Goal: Information Seeking & Learning: Check status

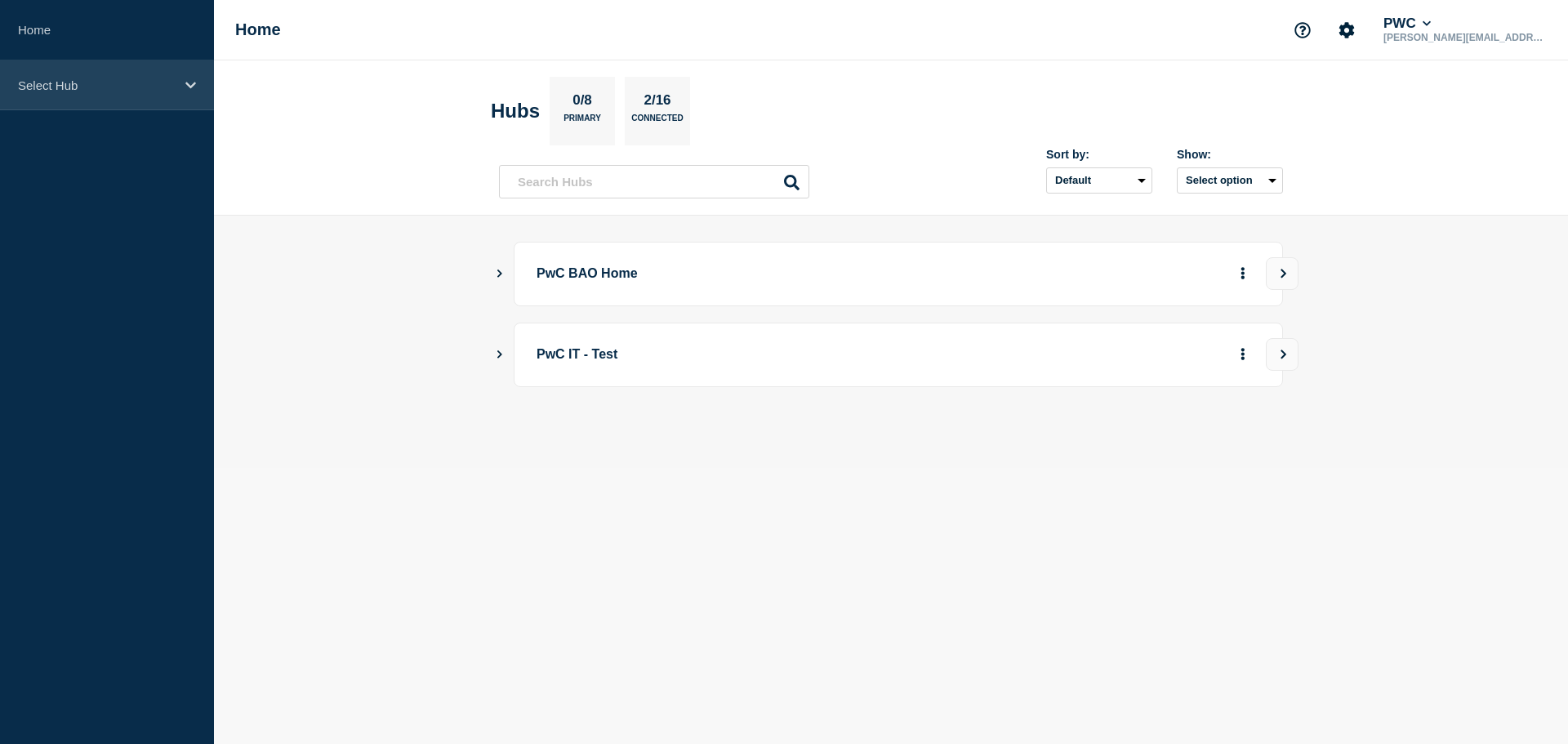
click at [77, 85] on p "Select Hub" at bounding box center [96, 85] width 156 height 13
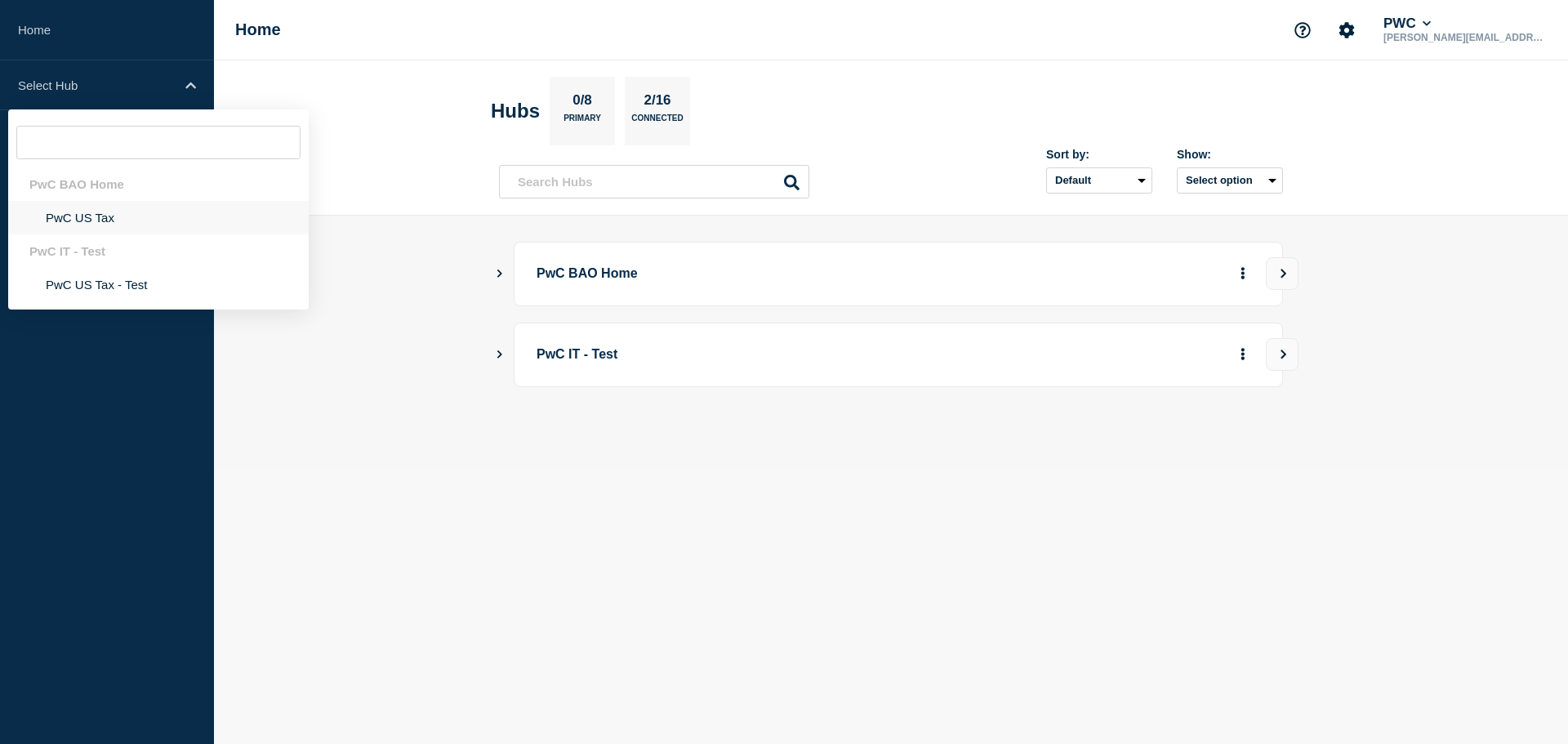
click at [81, 220] on li "PwC US Tax" at bounding box center [158, 217] width 300 height 33
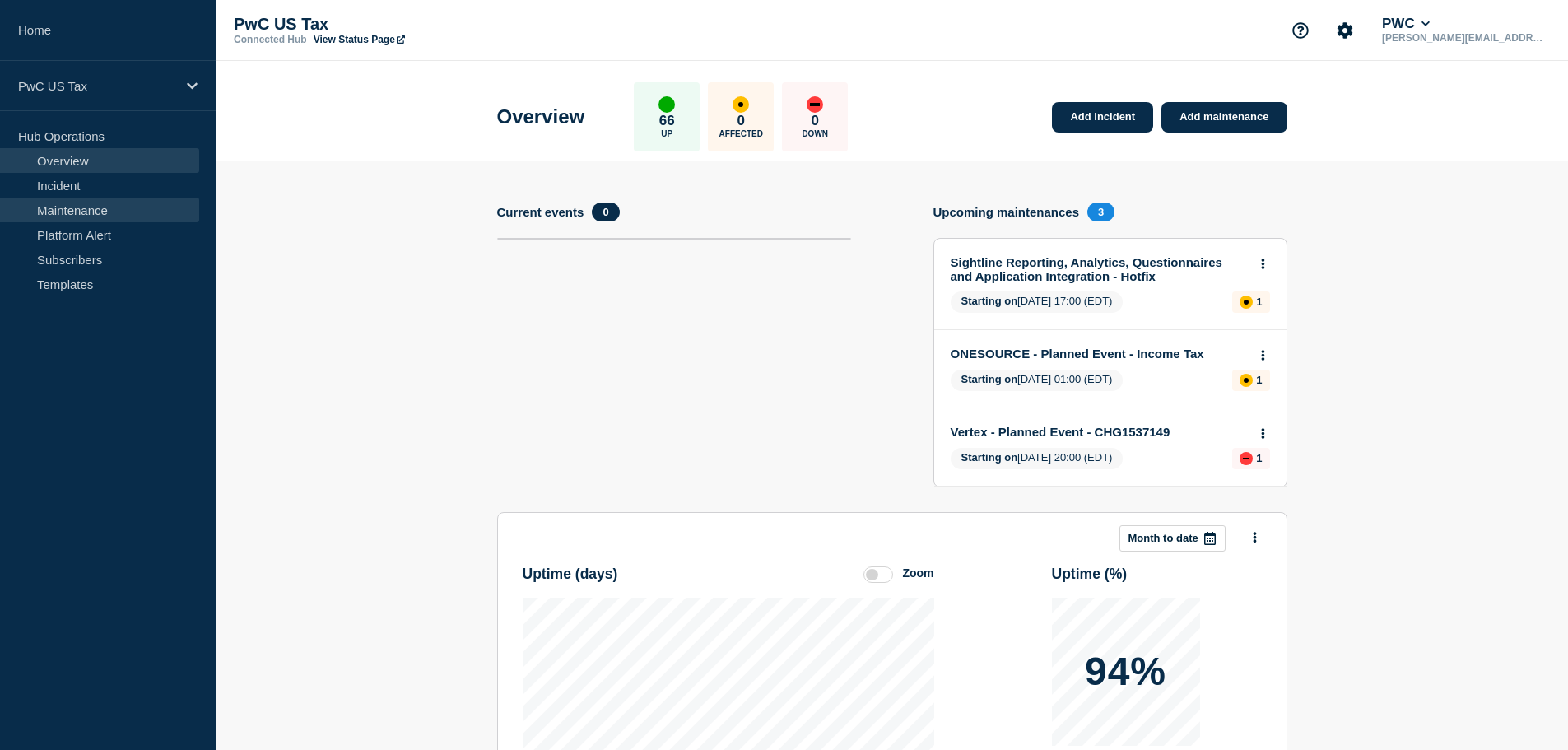
click at [91, 207] on link "Maintenance" at bounding box center [100, 209] width 199 height 24
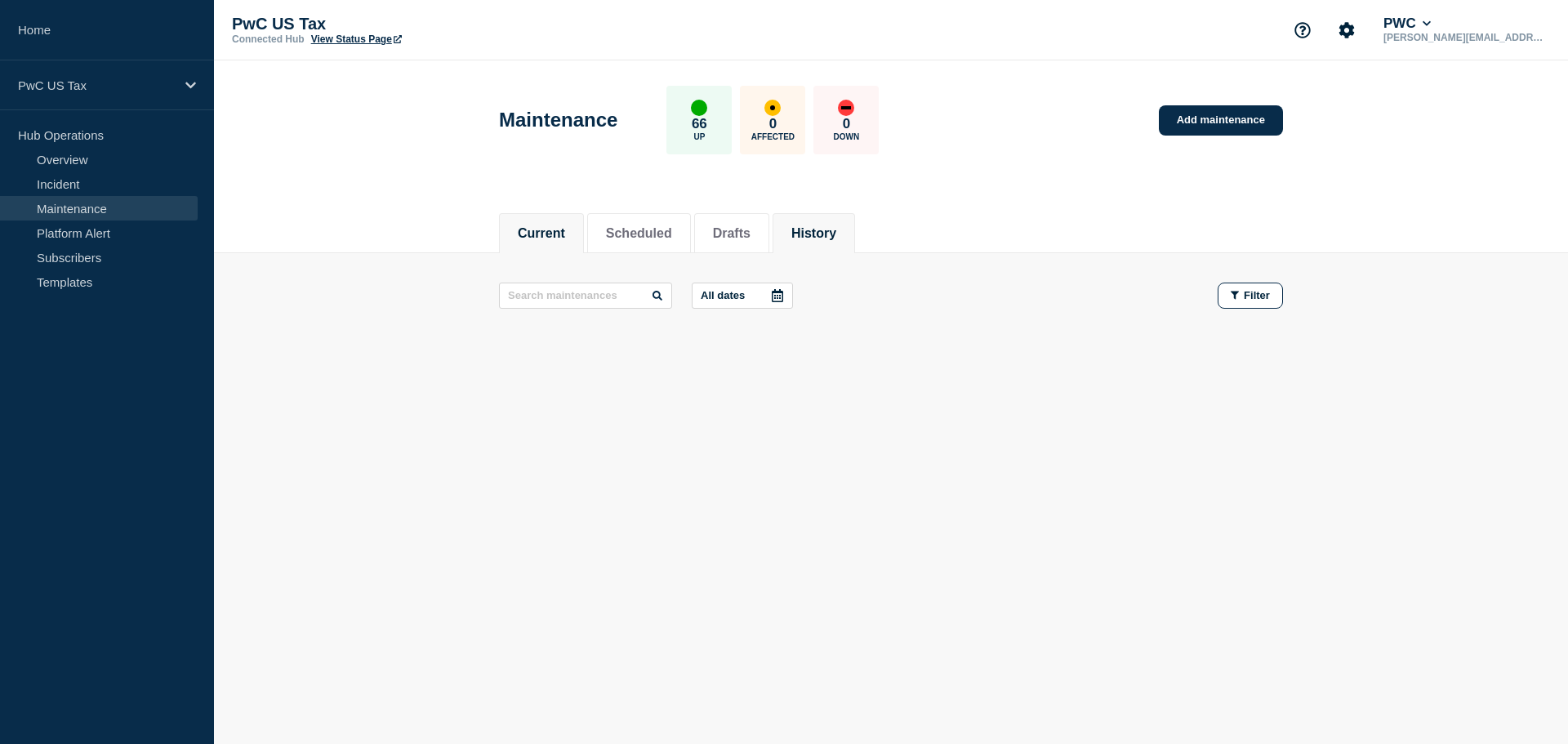
click at [832, 238] on button "History" at bounding box center [814, 234] width 45 height 14
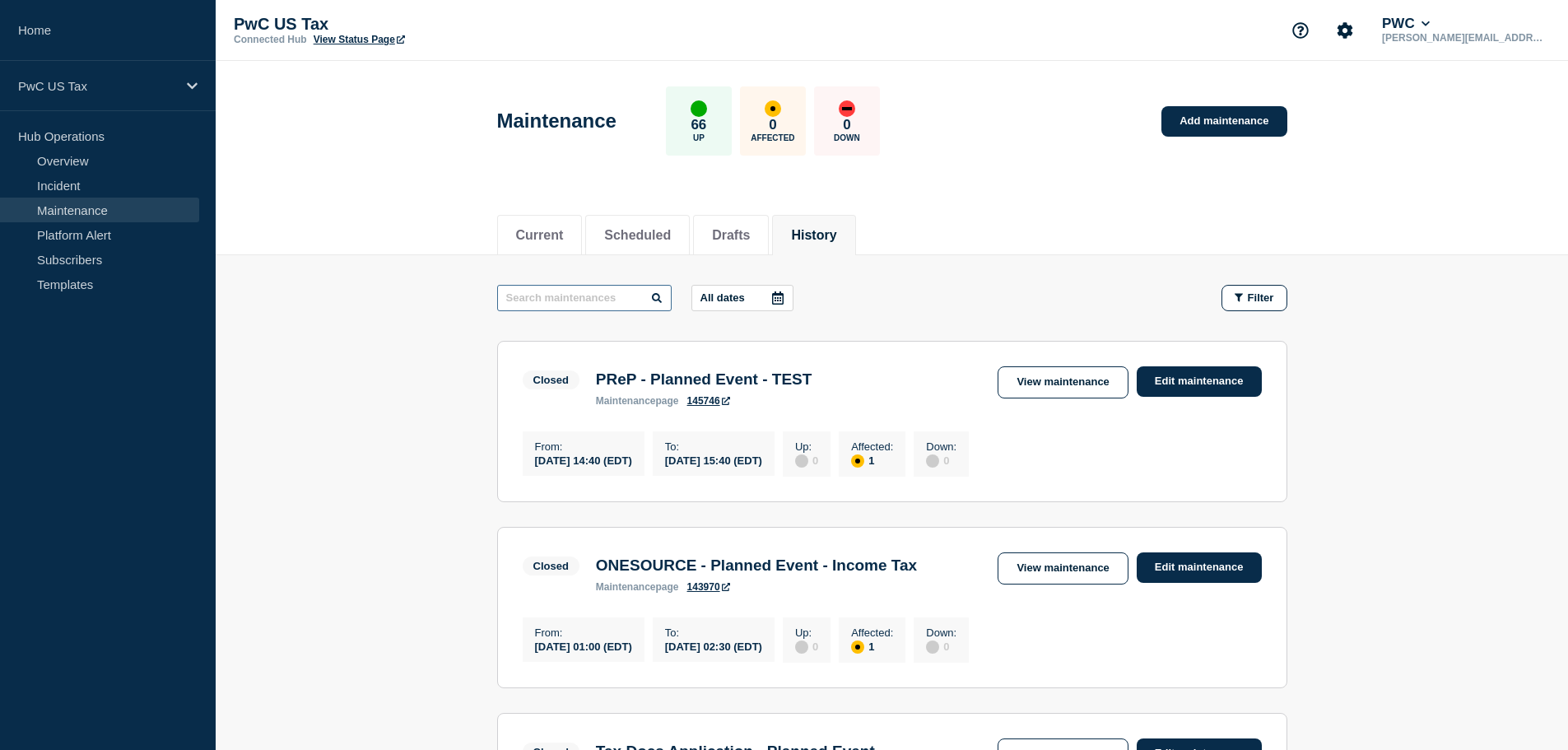
click at [593, 307] on input "text" at bounding box center [585, 297] width 175 height 26
paste input "CHG1537558"
type input "CHG1537558"
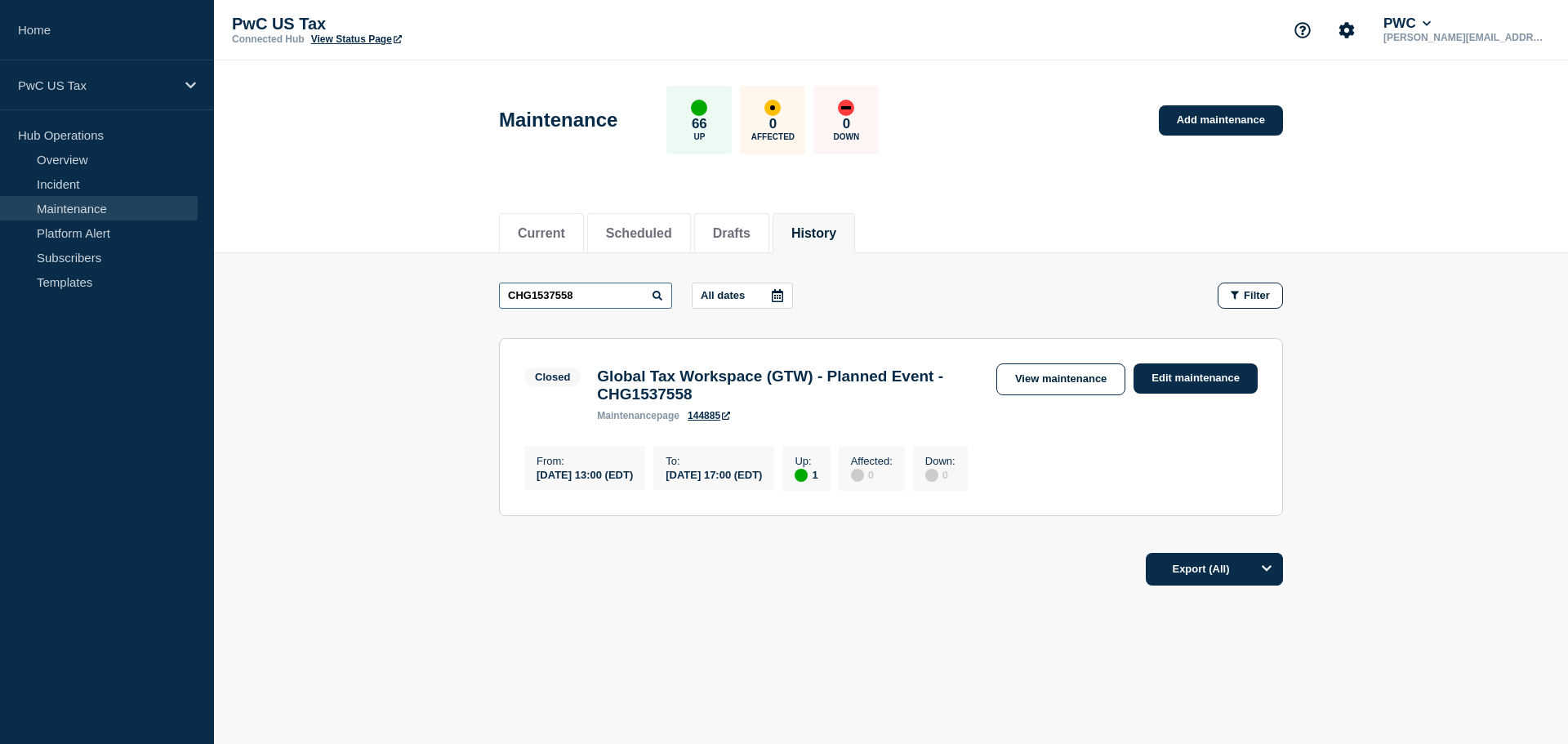
drag, startPoint x: 593, startPoint y: 291, endPoint x: 493, endPoint y: 286, distance: 100.1
click at [493, 286] on main "CHG1537558 All dates Filter Closed 1 Up Global Tax Workspace (GTW) - Planned Ev…" at bounding box center [891, 398] width 1354 height 288
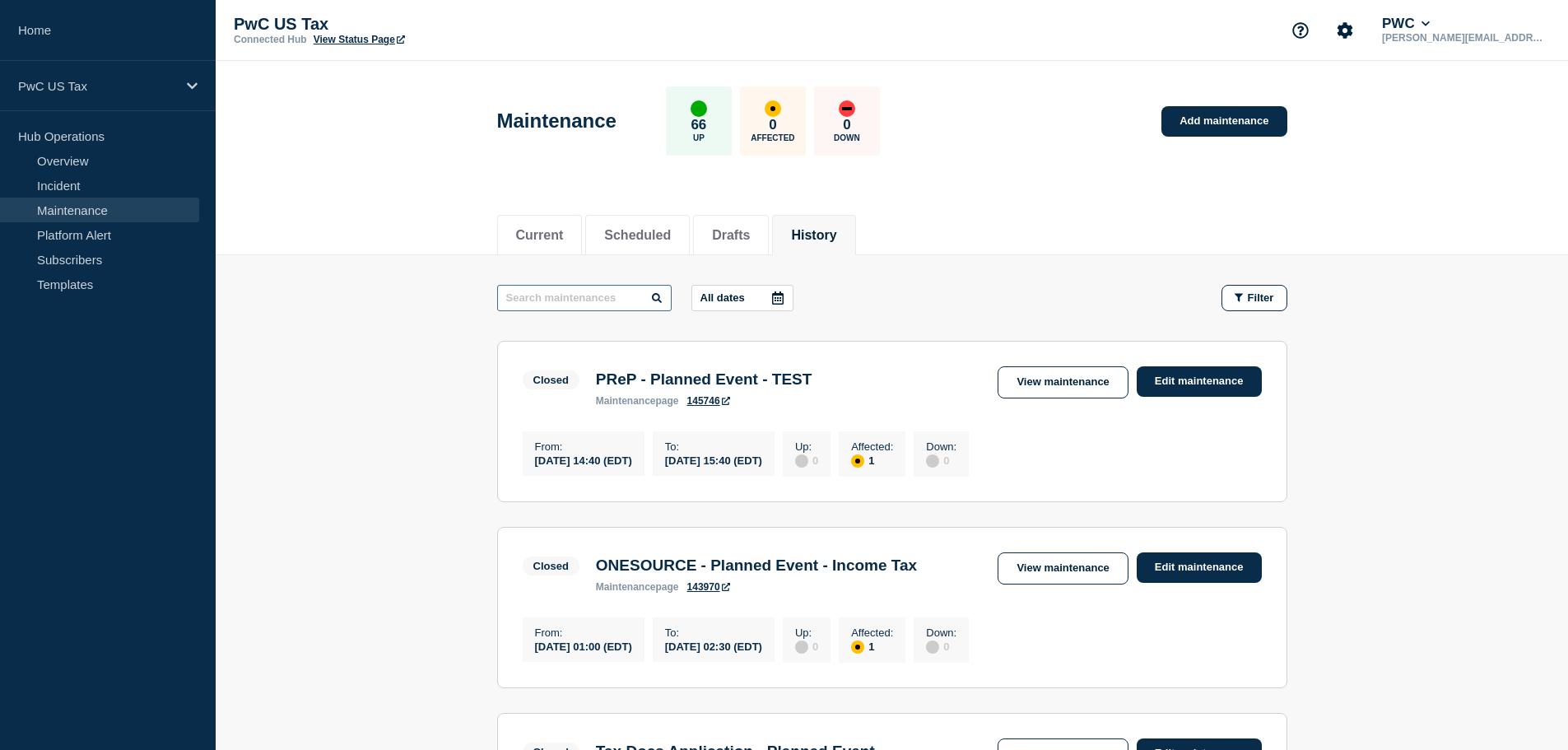
click at [599, 295] on input "text" at bounding box center [585, 297] width 175 height 26
paste input "CHG1535432"
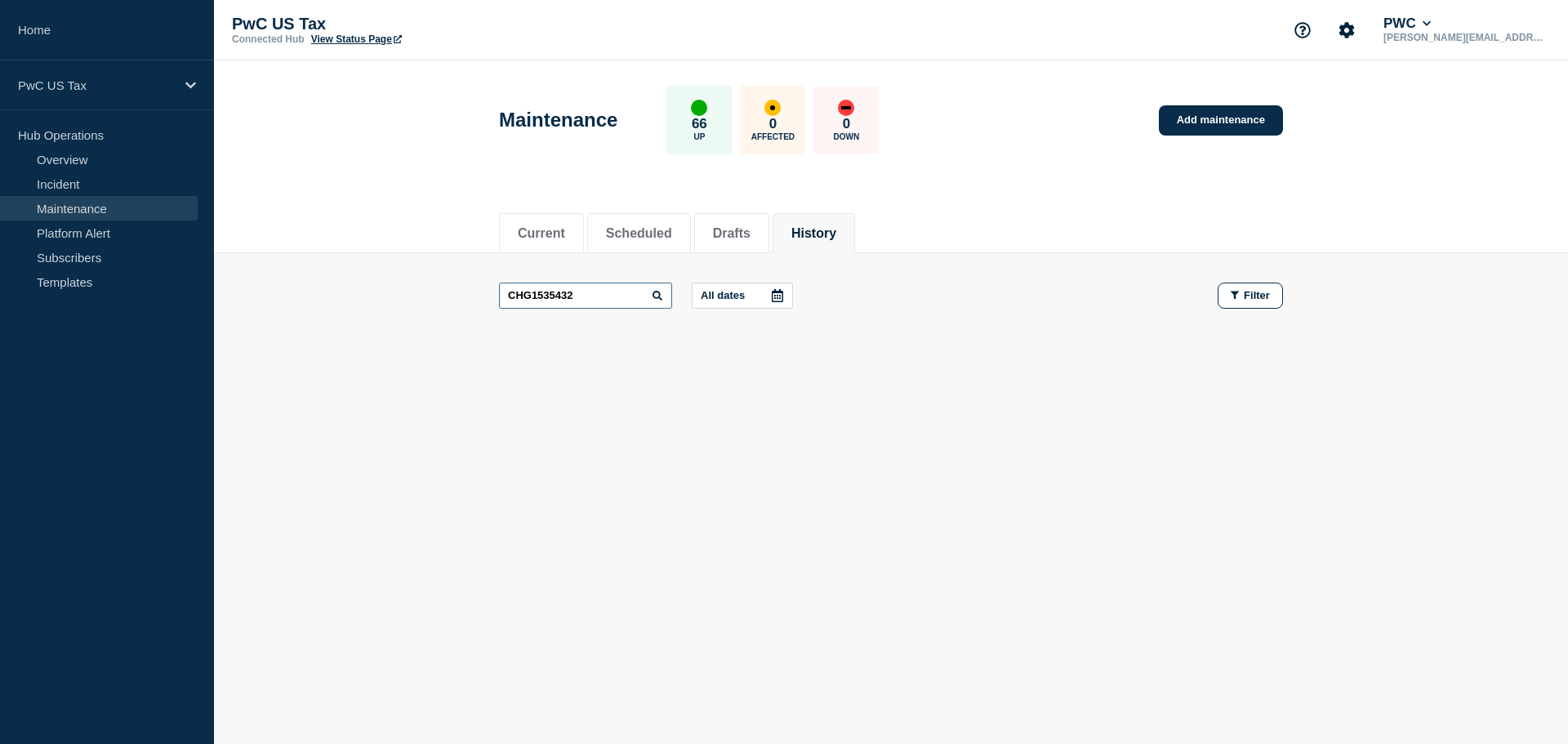
drag, startPoint x: 610, startPoint y: 285, endPoint x: 592, endPoint y: 290, distance: 18.7
click at [610, 286] on input "CHG1535432" at bounding box center [585, 295] width 174 height 26
drag, startPoint x: 592, startPoint y: 290, endPoint x: 461, endPoint y: 287, distance: 131.0
click at [461, 287] on main "CHG1535432 All dates Filter" at bounding box center [891, 296] width 1354 height 85
paste input "7833"
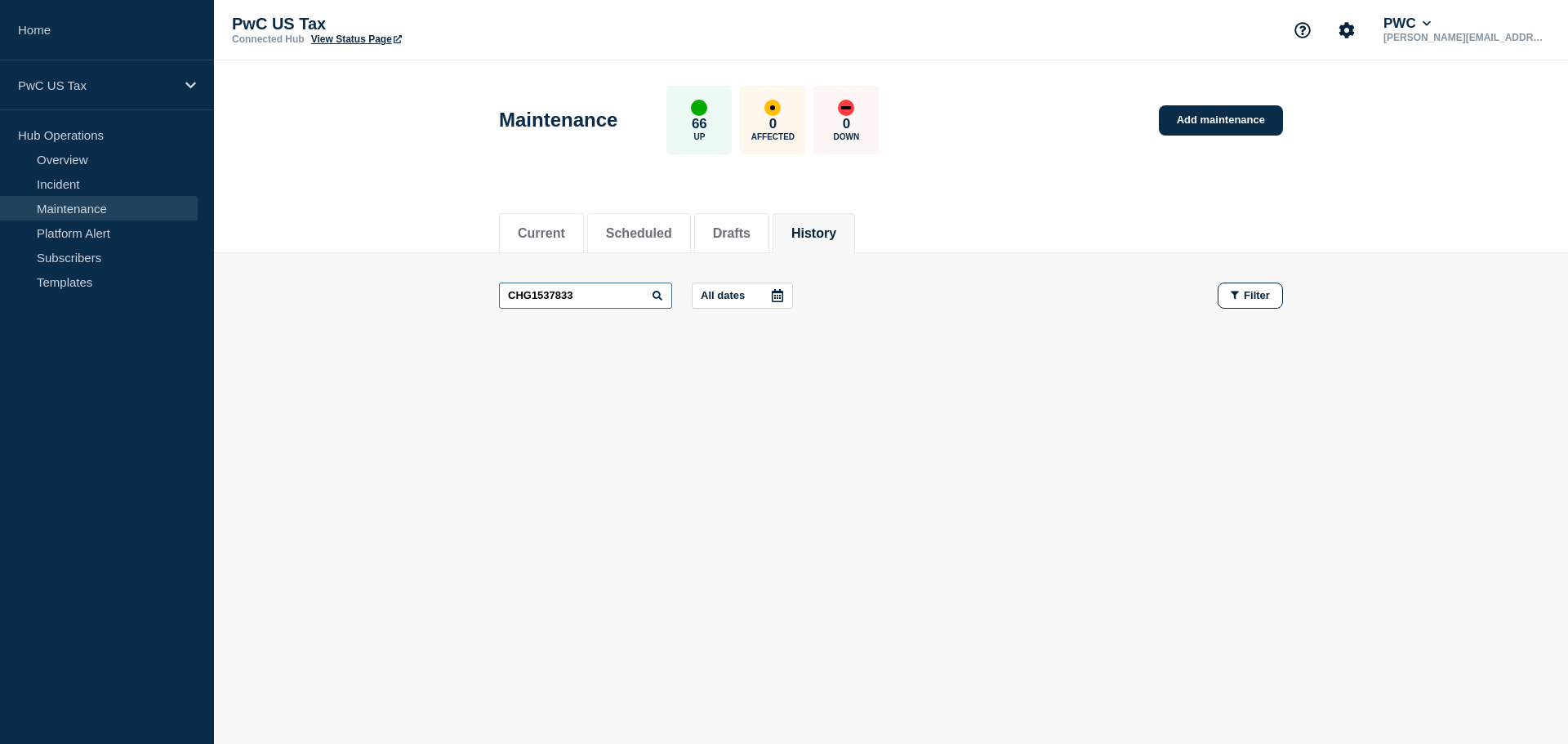
type input "CHG1537833"
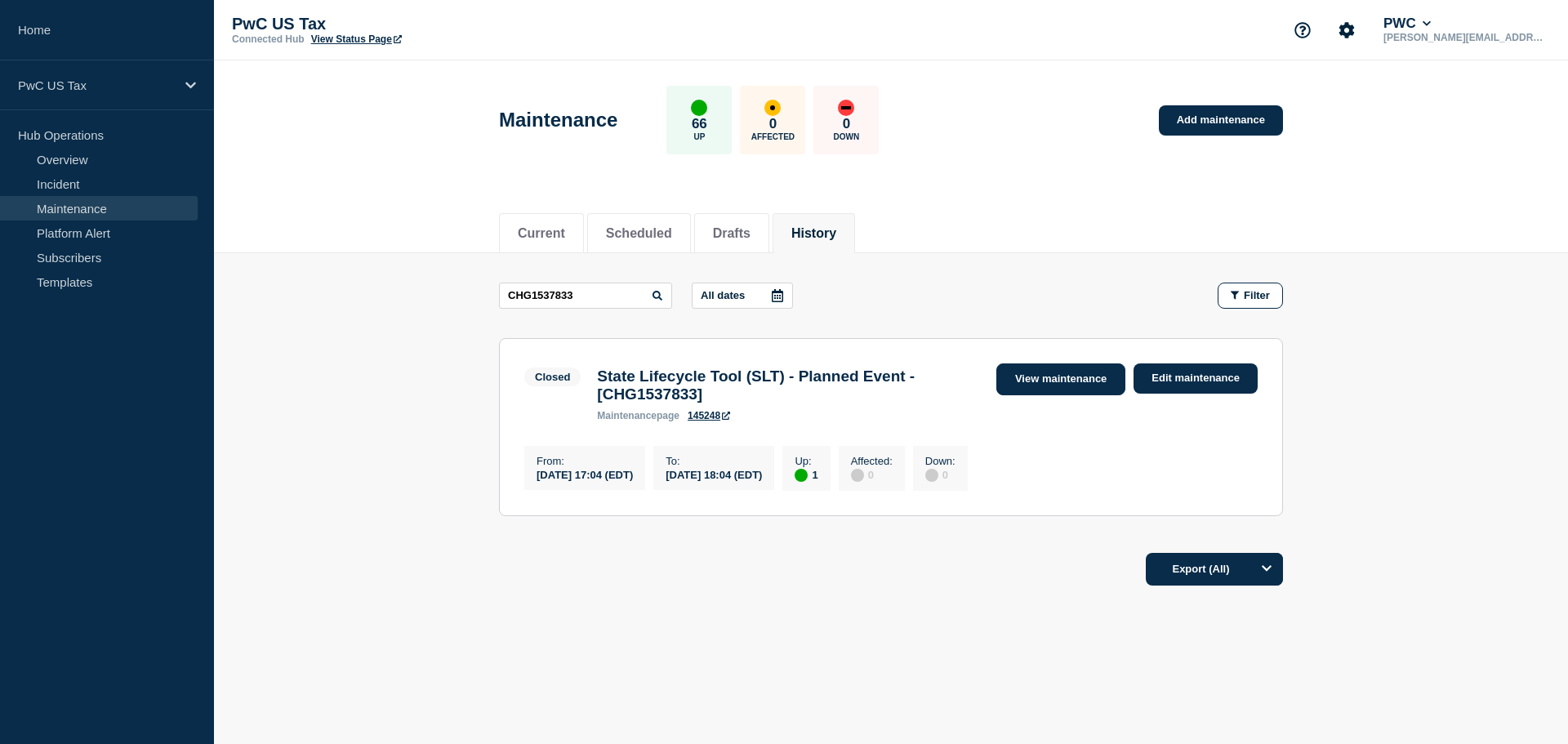
click at [1085, 384] on link "View maintenance" at bounding box center [1061, 379] width 129 height 31
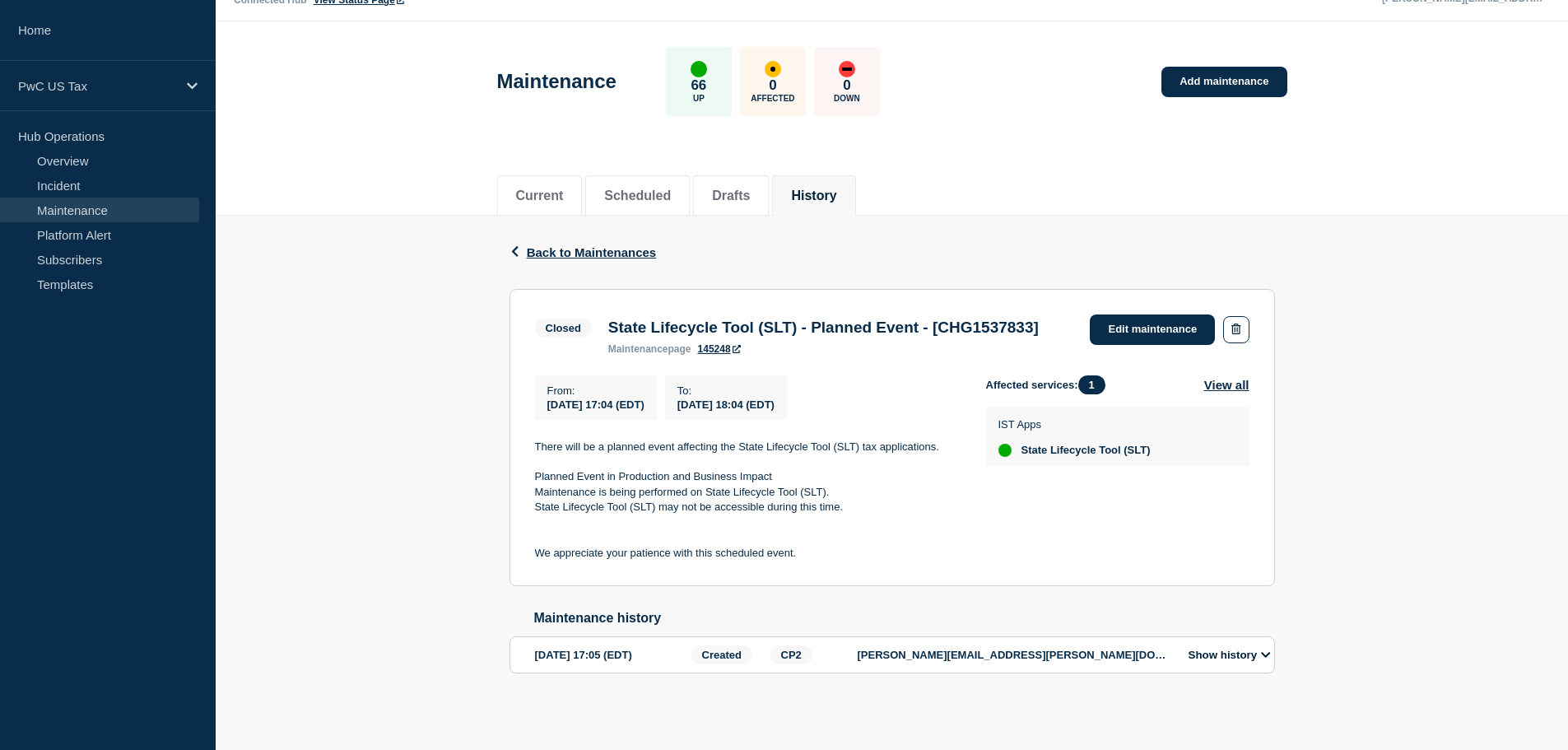
scroll to position [73, 0]
